Goal: Task Accomplishment & Management: Manage account settings

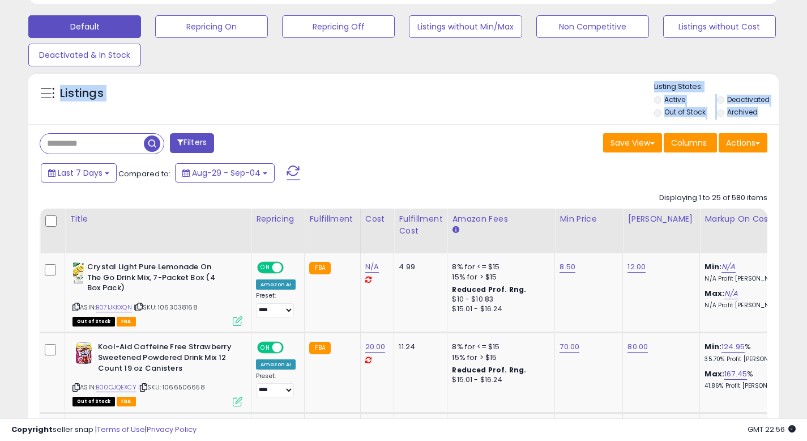
scroll to position [343, 0]
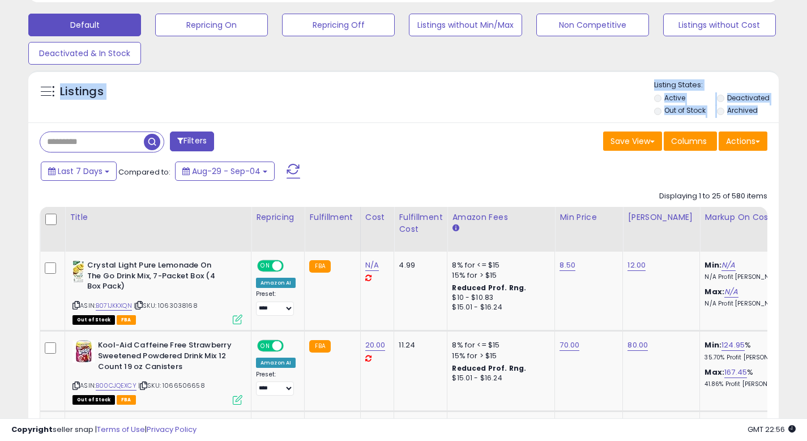
drag, startPoint x: 815, startPoint y: 57, endPoint x: 812, endPoint y: 108, distance: 51.7
click at [99, 143] on input "text" at bounding box center [92, 142] width 104 height 20
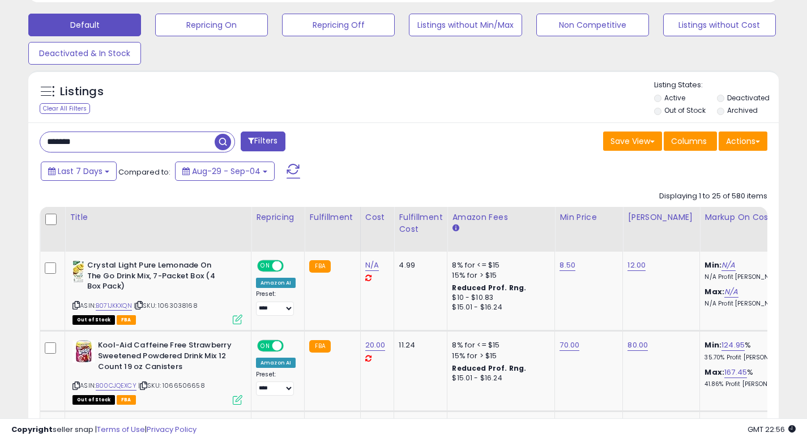
type input "*******"
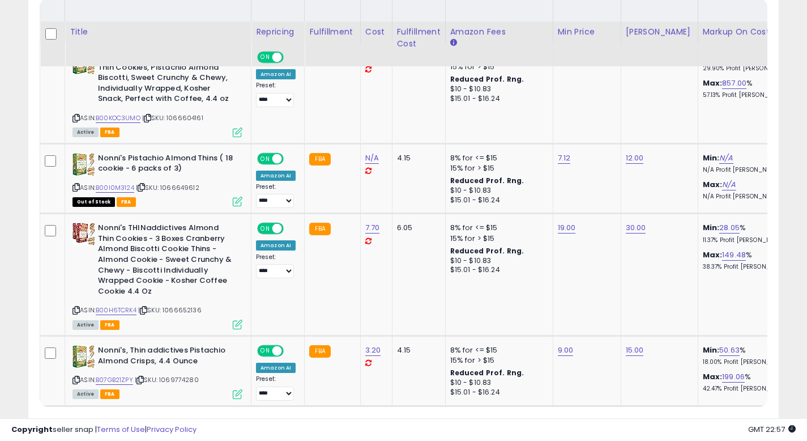
scroll to position [611, 0]
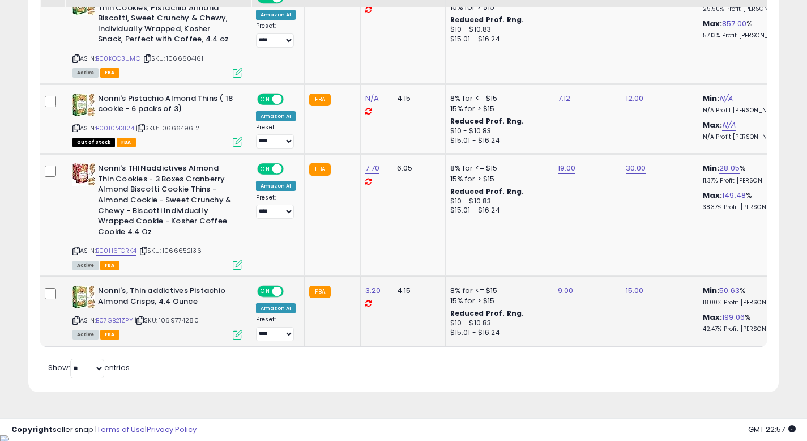
drag, startPoint x: 815, startPoint y: 157, endPoint x: 701, endPoint y: 289, distance: 174.7
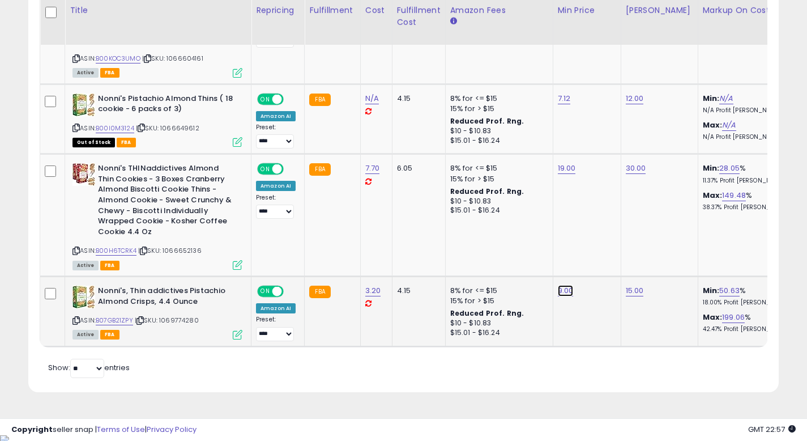
click at [566, 292] on link "9.00" at bounding box center [566, 290] width 16 height 11
click at [540, 267] on input "****" at bounding box center [533, 263] width 101 height 19
click at [556, 269] on input "*" at bounding box center [533, 263] width 101 height 19
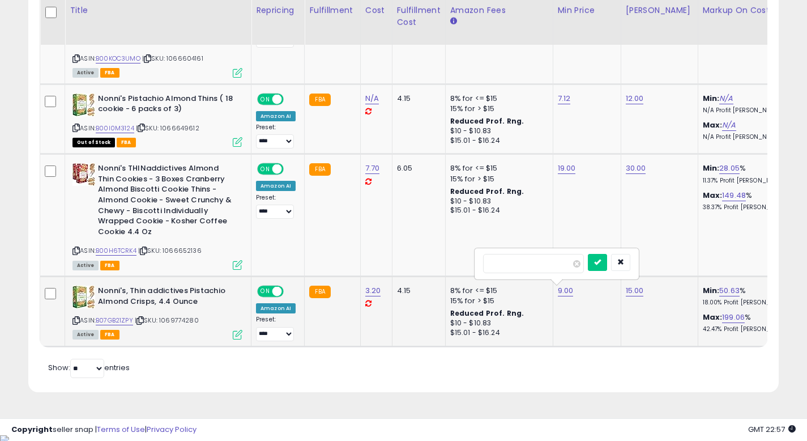
click at [556, 269] on input "*" at bounding box center [533, 263] width 101 height 19
type input "*"
click at [601, 262] on icon "submit" at bounding box center [597, 261] width 7 height 7
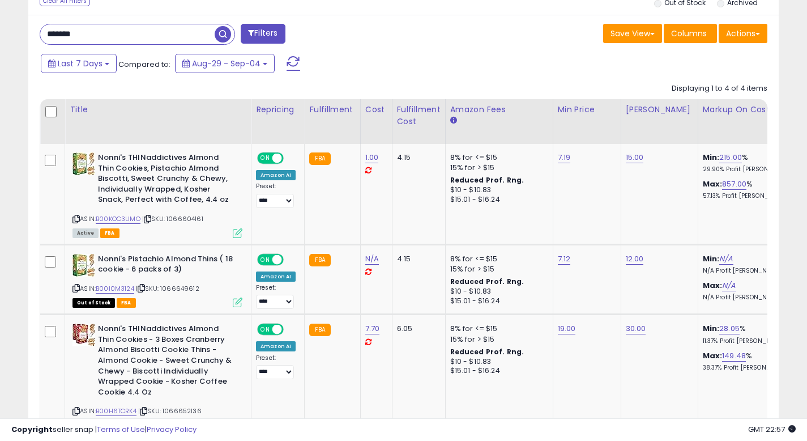
scroll to position [450, 0]
click at [561, 158] on link "7.19" at bounding box center [564, 157] width 13 height 11
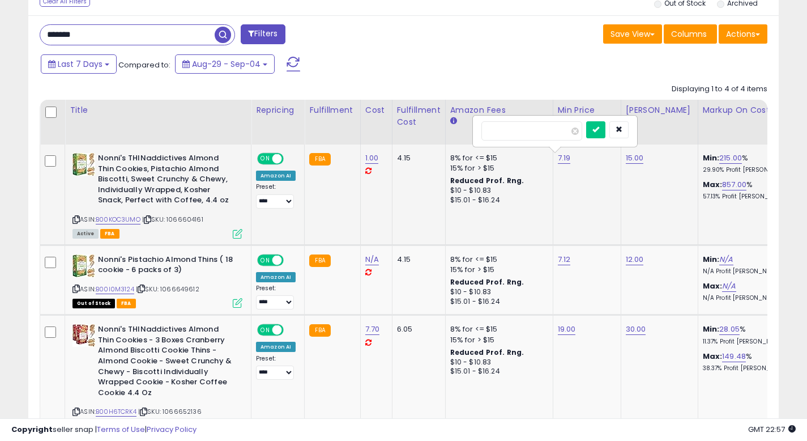
click at [515, 133] on input "****" at bounding box center [531, 130] width 101 height 19
type input "*"
click at [600, 130] on button "submit" at bounding box center [595, 129] width 19 height 17
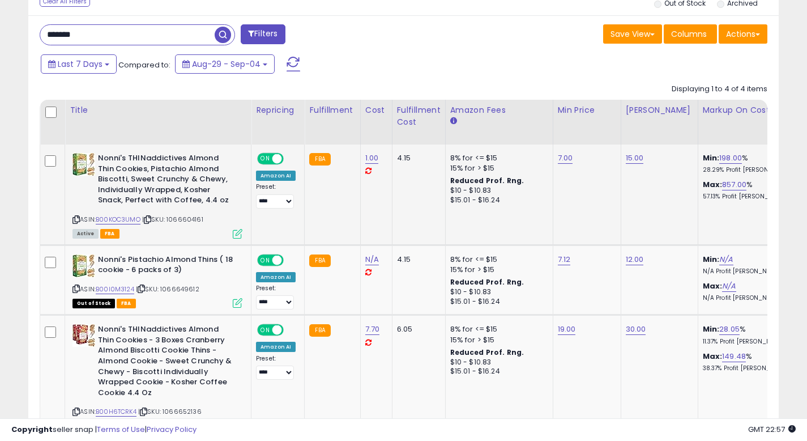
click at [268, 161] on span "ON" at bounding box center [265, 159] width 14 height 10
click at [275, 157] on span "OFF" at bounding box center [277, 159] width 18 height 10
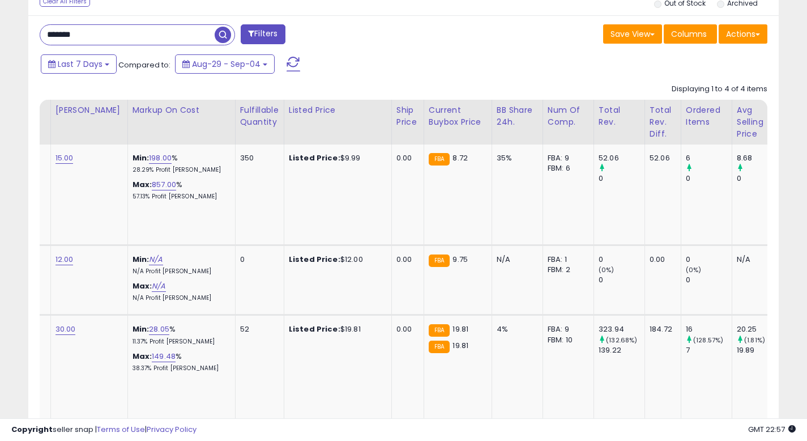
scroll to position [0, 0]
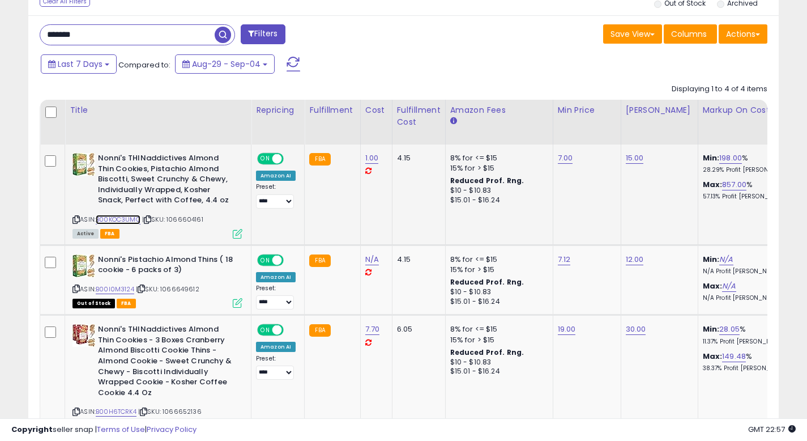
click at [121, 216] on link "B00KOC3UMO" at bounding box center [118, 220] width 45 height 10
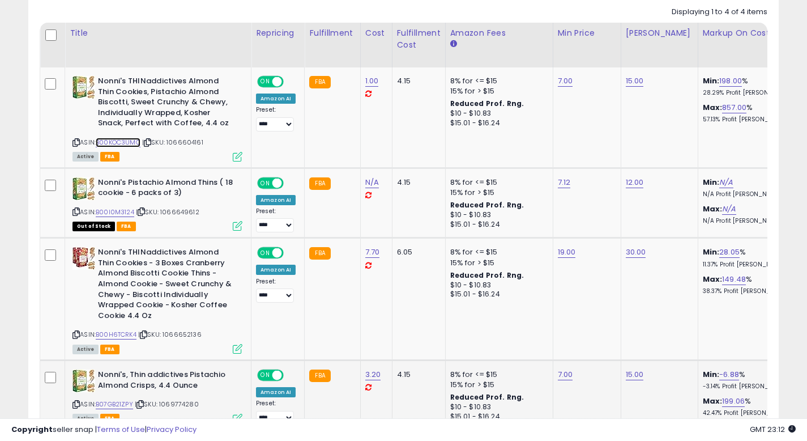
scroll to position [613, 0]
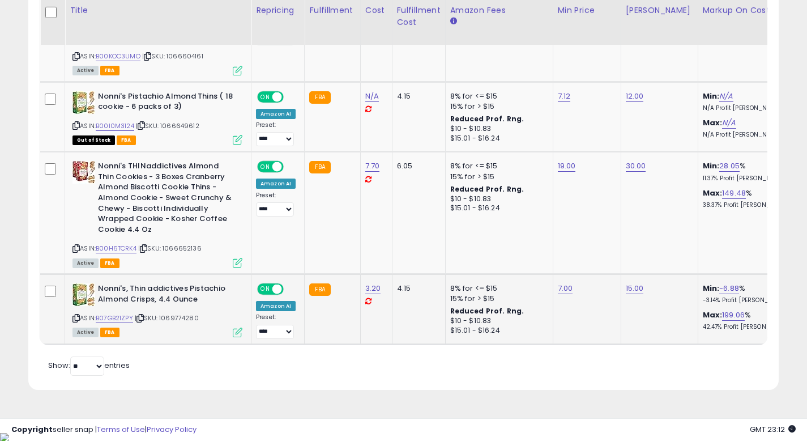
click at [76, 318] on icon at bounding box center [75, 318] width 7 height 6
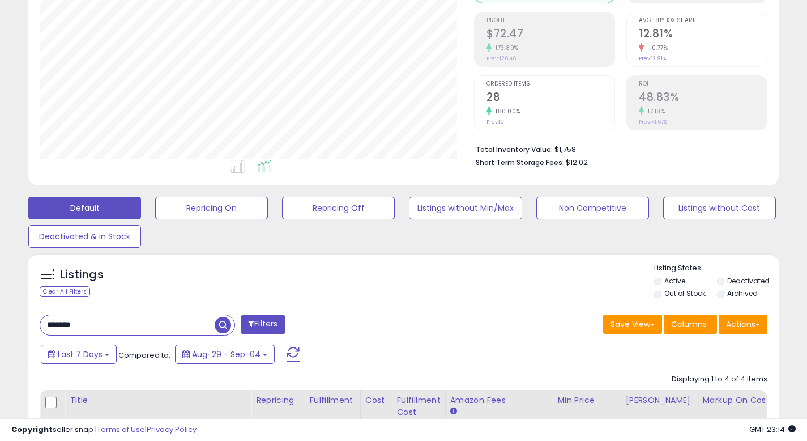
scroll to position [0, 0]
